Goal: Task Accomplishment & Management: Use online tool/utility

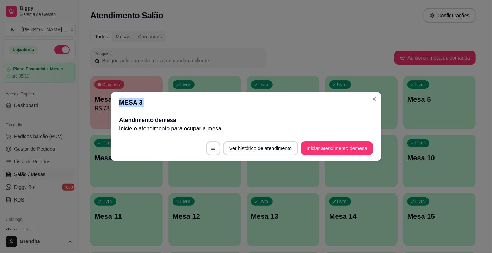
click at [116, 114] on section "MESA 3 Atendimento de mesa Inicie o atendimento para ocupar a mesa . Ver histór…" at bounding box center [246, 126] width 270 height 69
click at [116, 114] on div "Atendimento de mesa Inicie o atendimento para ocupar a mesa ." at bounding box center [246, 124] width 270 height 23
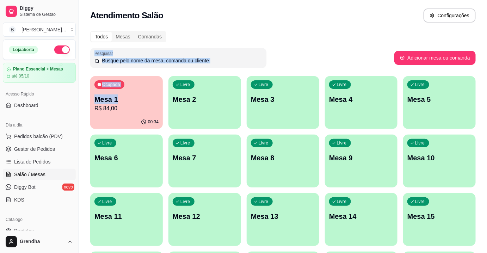
drag, startPoint x: 0, startPoint y: 0, endPoint x: 167, endPoint y: 112, distance: 200.8
click at [167, 112] on div "Todos Mesas Comandas Pesquisar Adicionar mesa ou comanda Ocupada Mesa 1 R$ 84,0…" at bounding box center [283, 228] width 408 height 403
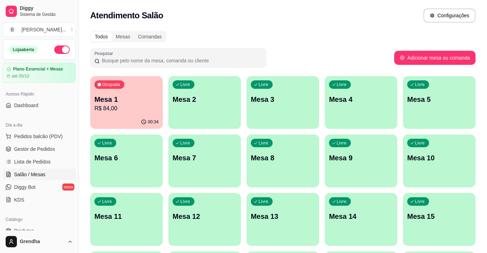
click at [242, 80] on div "Ocupada Mesa 1 R$ 84,00 00:34 Livre Mesa 2 Livre Mesa 3 Livre Mesa 4 Livre Mesa…" at bounding box center [282, 248] width 385 height 345
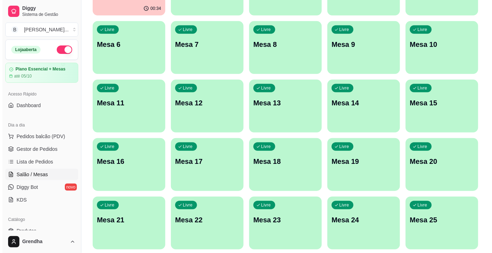
scroll to position [122, 0]
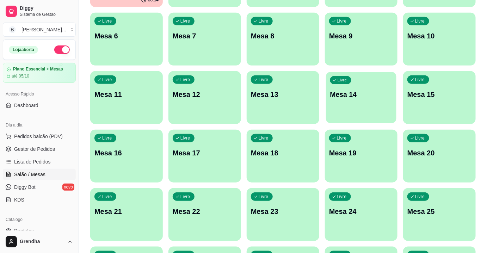
click at [389, 115] on div "Livre Mesa 14" at bounding box center [361, 93] width 70 height 43
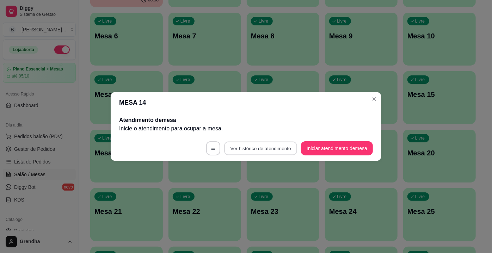
click at [254, 150] on button "Ver histórico de atendimento" at bounding box center [260, 149] width 73 height 14
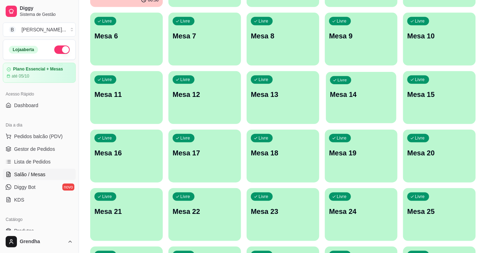
click at [368, 103] on div "Livre Mesa 14" at bounding box center [361, 93] width 70 height 43
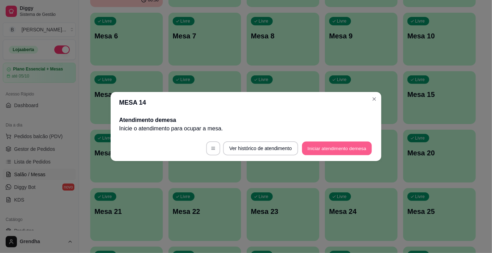
click at [320, 151] on button "Iniciar atendimento de mesa" at bounding box center [337, 149] width 70 height 14
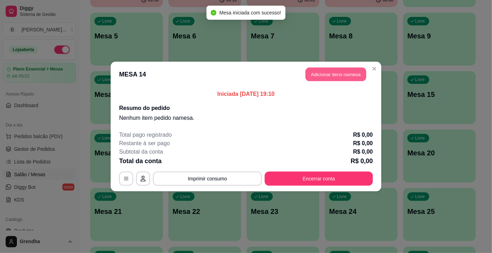
click at [349, 74] on button "Adicionar itens na mesa" at bounding box center [335, 75] width 61 height 14
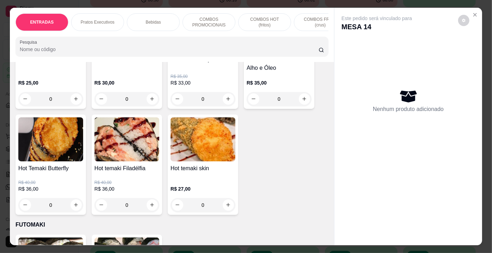
scroll to position [3262, 0]
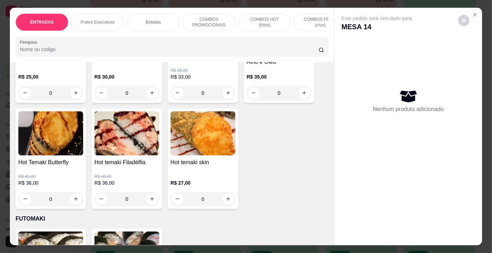
click at [70, 48] on input "Pesquisa" at bounding box center [169, 49] width 299 height 7
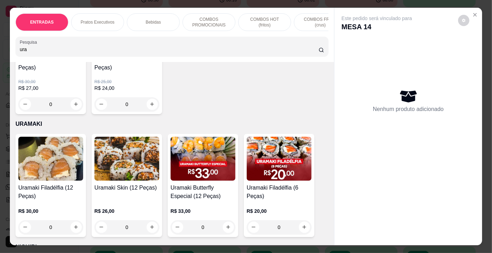
scroll to position [3723, 0]
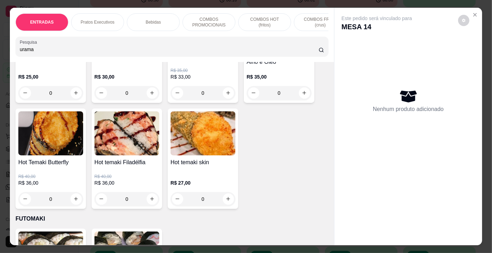
type input "urama"
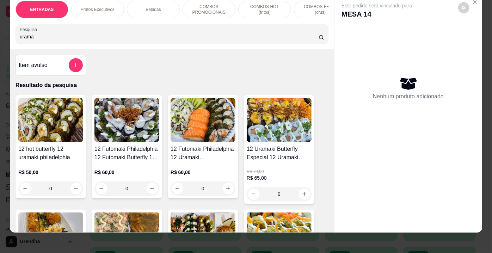
scroll to position [17, 0]
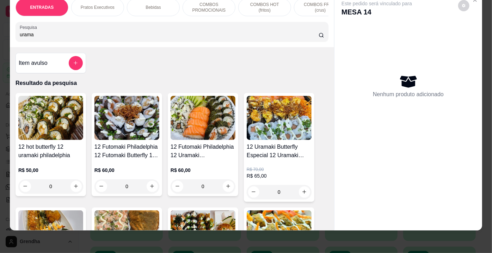
click at [314, 69] on div "Item avulso Resultado da pesquisa 12 hot butterfly 12 uramaki philadelphia R$ 5…" at bounding box center [172, 138] width 324 height 183
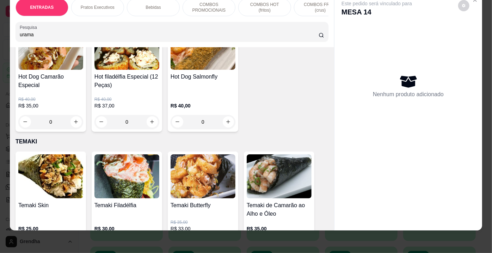
scroll to position [17, 1]
click at [375, 128] on div "Nenhum produto adicionado" at bounding box center [407, 86] width 133 height 138
click at [478, 7] on div "Este pedido será vinculado para MESA 14 Nenhum produto adicionado" at bounding box center [408, 106] width 148 height 226
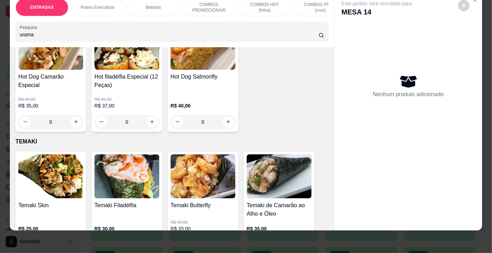
click at [481, 10] on div "ENTRADAS Pratos Executivos Bebidas COMBOS PROMOCIONAIS COMBOS HOT (fritos) COMB…" at bounding box center [246, 126] width 492 height 253
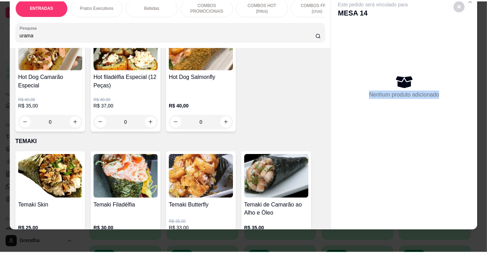
scroll to position [0, 1]
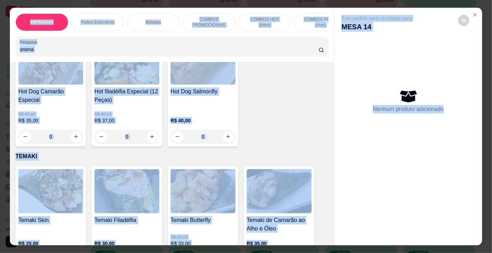
drag, startPoint x: 486, startPoint y: 27, endPoint x: 491, endPoint y: -2, distance: 29.6
click at [491, 0] on html "Diggy Sistema de Gestão B Bonsai Sushi ... Loja aberta Plano Essencial + Mesas …" at bounding box center [246, 4] width 492 height 253
click at [472, 12] on icon "Close" at bounding box center [475, 15] width 6 height 6
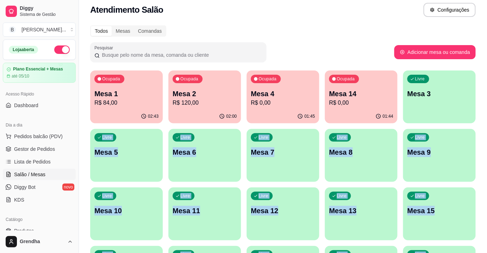
scroll to position [1, 0]
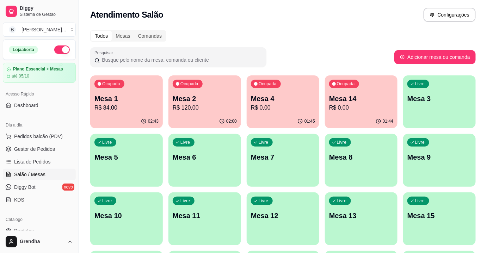
click at [320, 30] on div "Todos Mesas Comandas" at bounding box center [282, 35] width 385 height 11
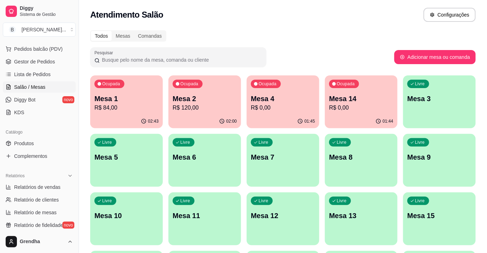
scroll to position [88, 0]
click at [23, 142] on span "Produtos" at bounding box center [24, 142] width 20 height 7
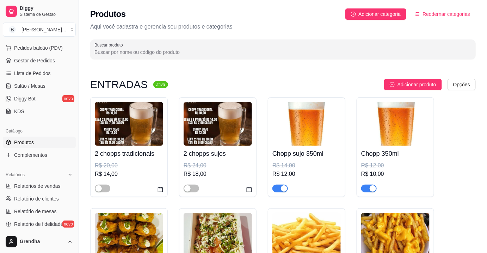
click at [101, 53] on input "Buscar produto" at bounding box center [282, 52] width 377 height 7
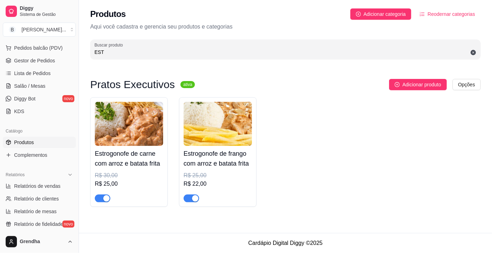
type input "EST"
click at [191, 198] on button "button" at bounding box center [190, 198] width 15 height 8
